Goal: Information Seeking & Learning: Learn about a topic

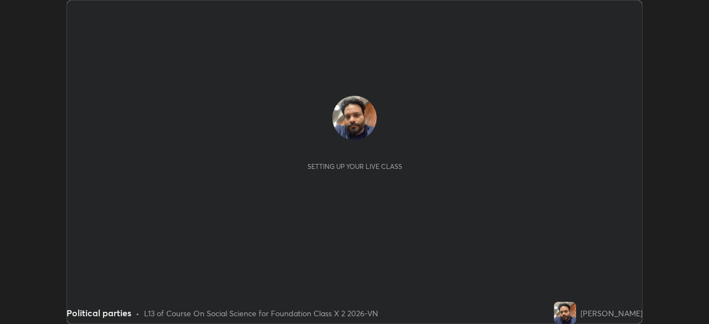
scroll to position [324, 709]
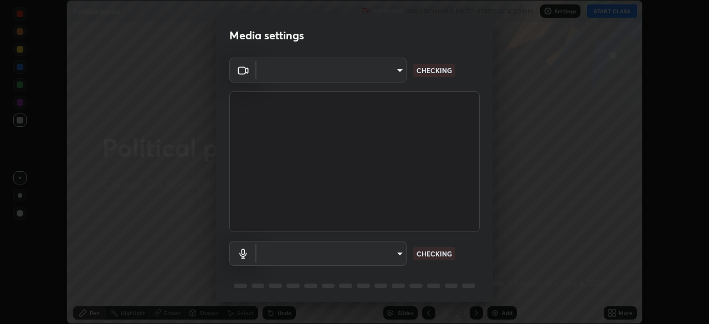
type input "5402053dac797fbd6203b9055fefd71c8703e877445e1219393e3e645ba4b0f2"
type input "a3a3097e40d18425eb5f5ea4a7a0b0ef9c34029afdfcc8a89851ecbf290cf957"
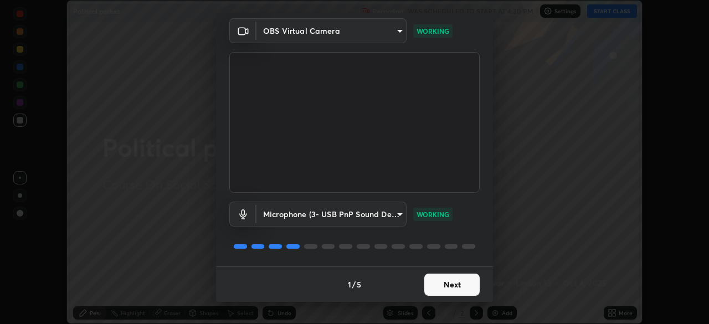
click at [456, 290] on button "Next" at bounding box center [451, 285] width 55 height 22
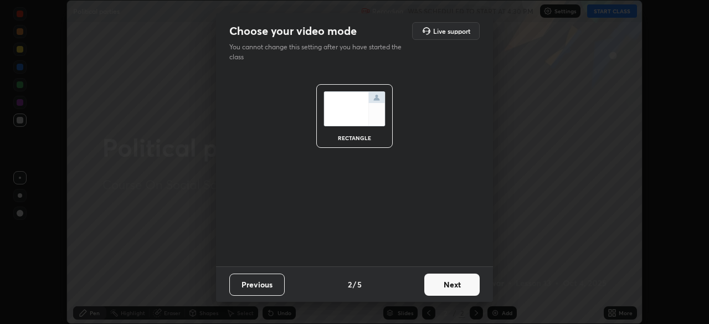
scroll to position [0, 0]
click at [461, 284] on button "Next" at bounding box center [451, 285] width 55 height 22
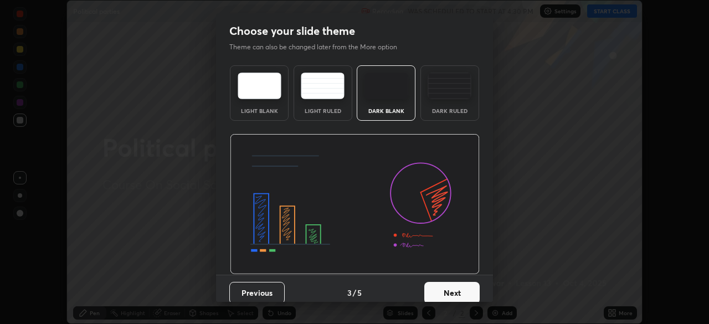
click at [463, 288] on button "Next" at bounding box center [451, 293] width 55 height 22
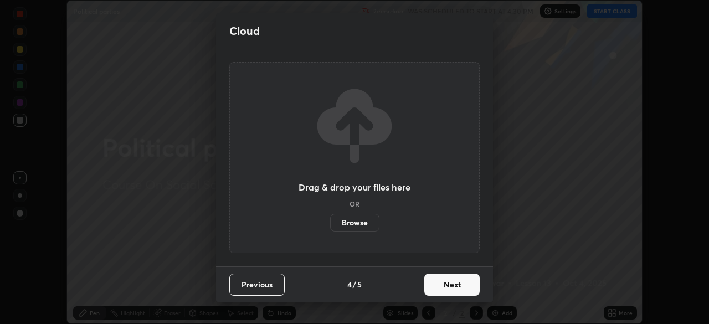
click at [460, 286] on button "Next" at bounding box center [451, 285] width 55 height 22
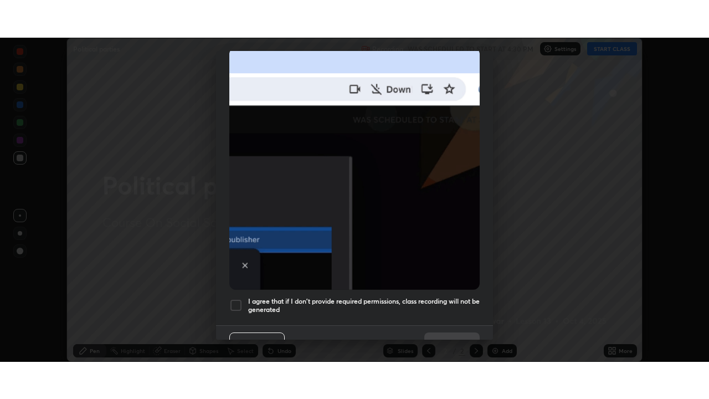
scroll to position [262, 0]
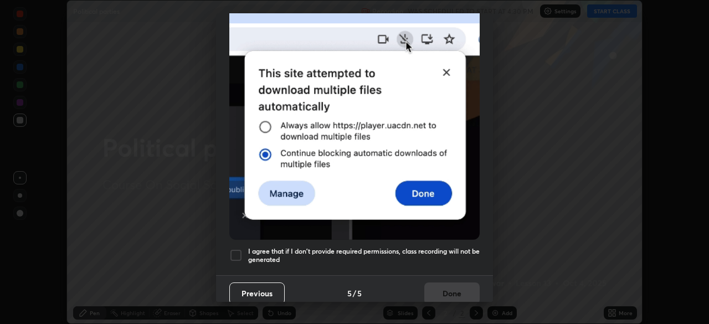
click at [418, 247] on h5 "I agree that if I don't provide required permissions, class recording will not …" at bounding box center [364, 255] width 232 height 17
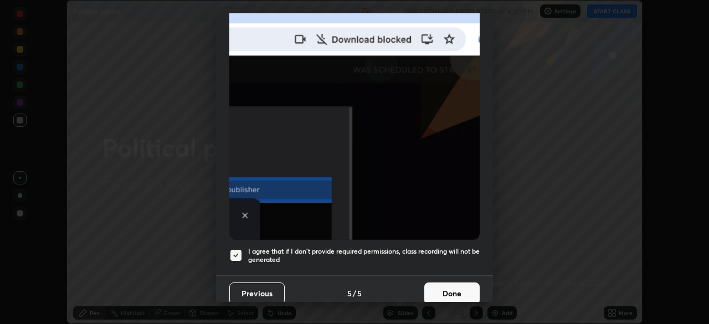
click at [437, 287] on button "Done" at bounding box center [451, 294] width 55 height 22
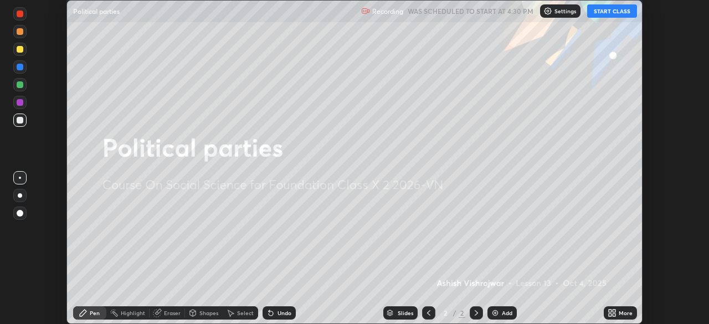
click at [601, 13] on button "START CLASS" at bounding box center [612, 10] width 50 height 13
click at [614, 311] on icon at bounding box center [614, 311] width 3 height 3
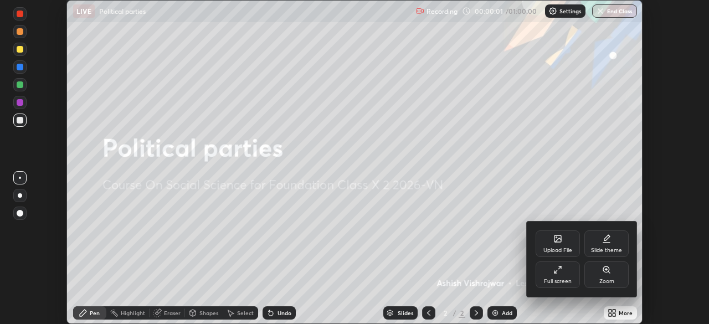
click at [563, 268] on div "Full screen" at bounding box center [558, 275] width 44 height 27
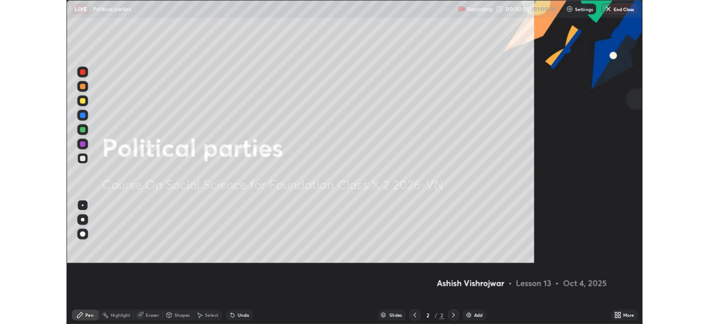
scroll to position [399, 709]
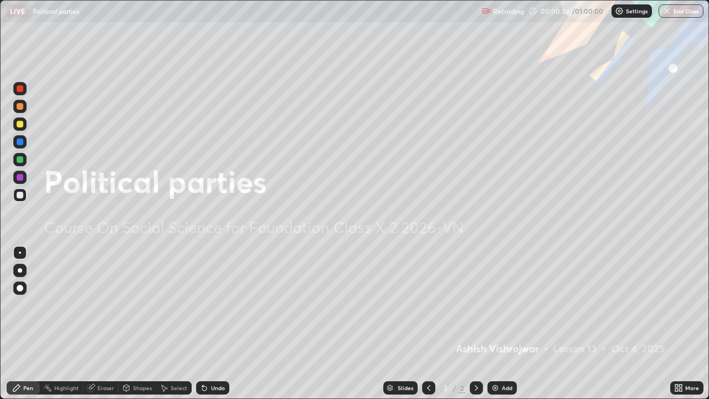
click at [508, 324] on div "Add" at bounding box center [507, 388] width 11 height 6
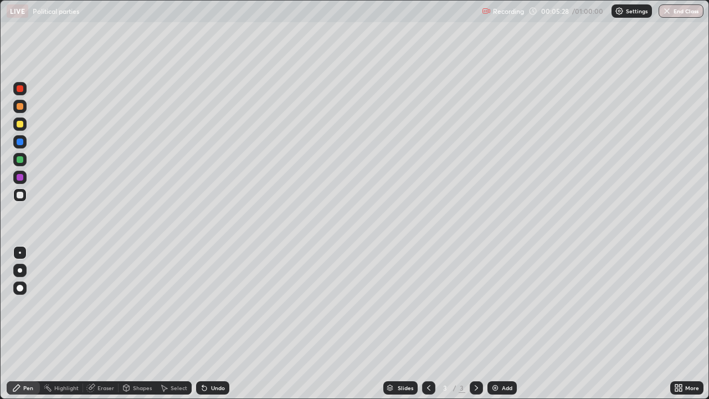
click at [500, 324] on div "Add" at bounding box center [502, 387] width 29 height 13
click at [502, 324] on div "Add" at bounding box center [507, 388] width 11 height 6
click at [505, 324] on div "Add" at bounding box center [507, 388] width 11 height 6
click at [428, 324] on div at bounding box center [428, 387] width 13 height 13
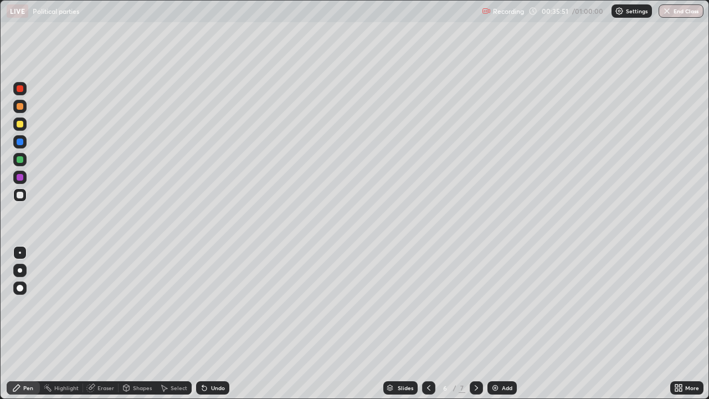
click at [499, 324] on div "Add" at bounding box center [502, 387] width 29 height 13
click at [677, 13] on button "End Class" at bounding box center [682, 10] width 44 height 13
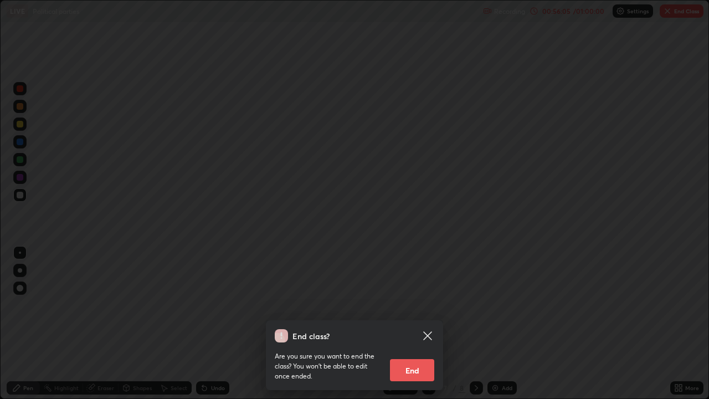
click at [419, 324] on button "End" at bounding box center [412, 370] width 44 height 22
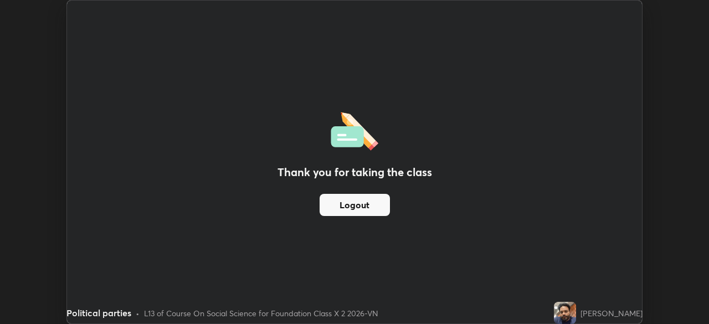
scroll to position [55088, 54703]
